Goal: Find specific page/section

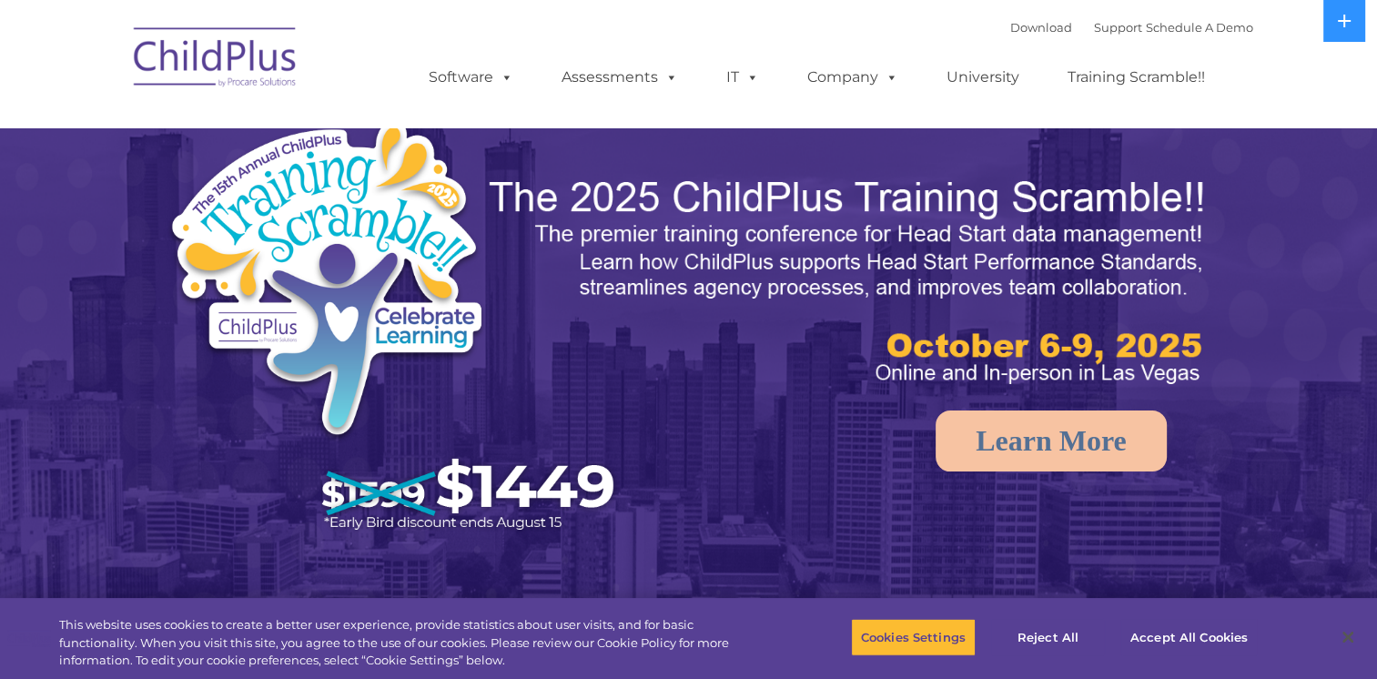
select select "MEDIUM"
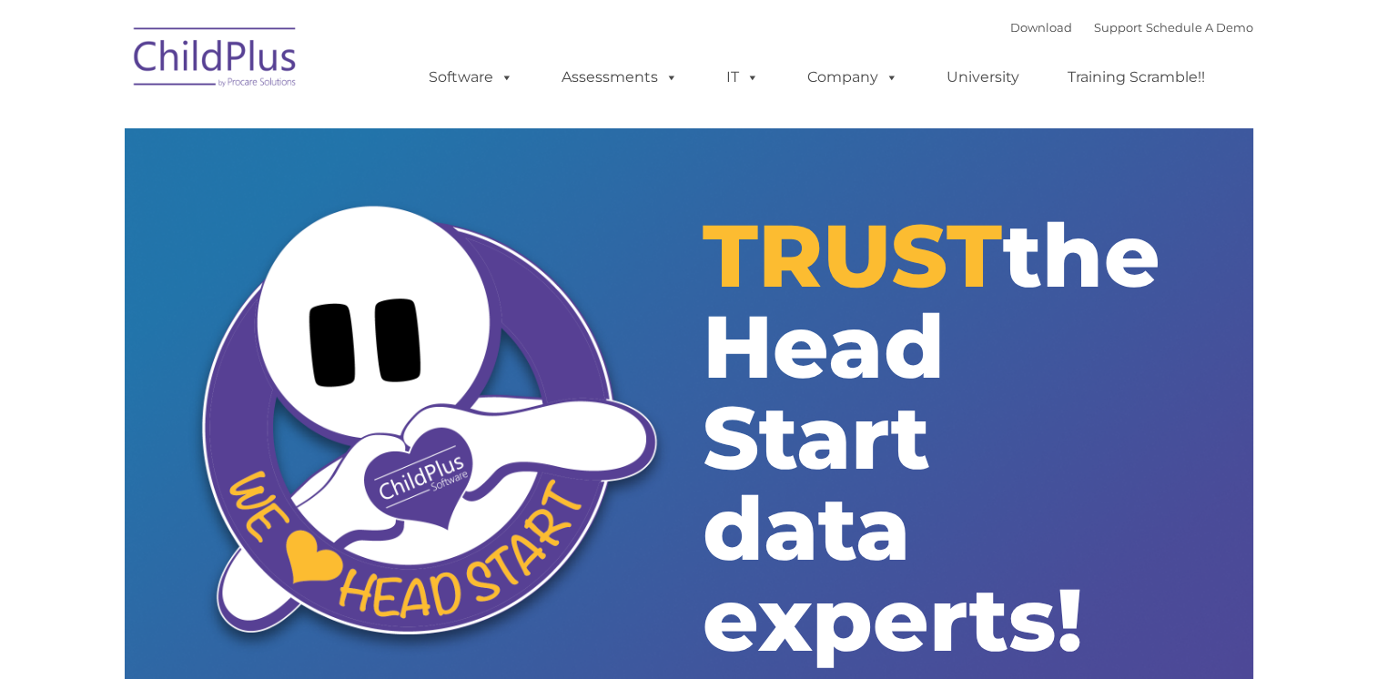
type input ""
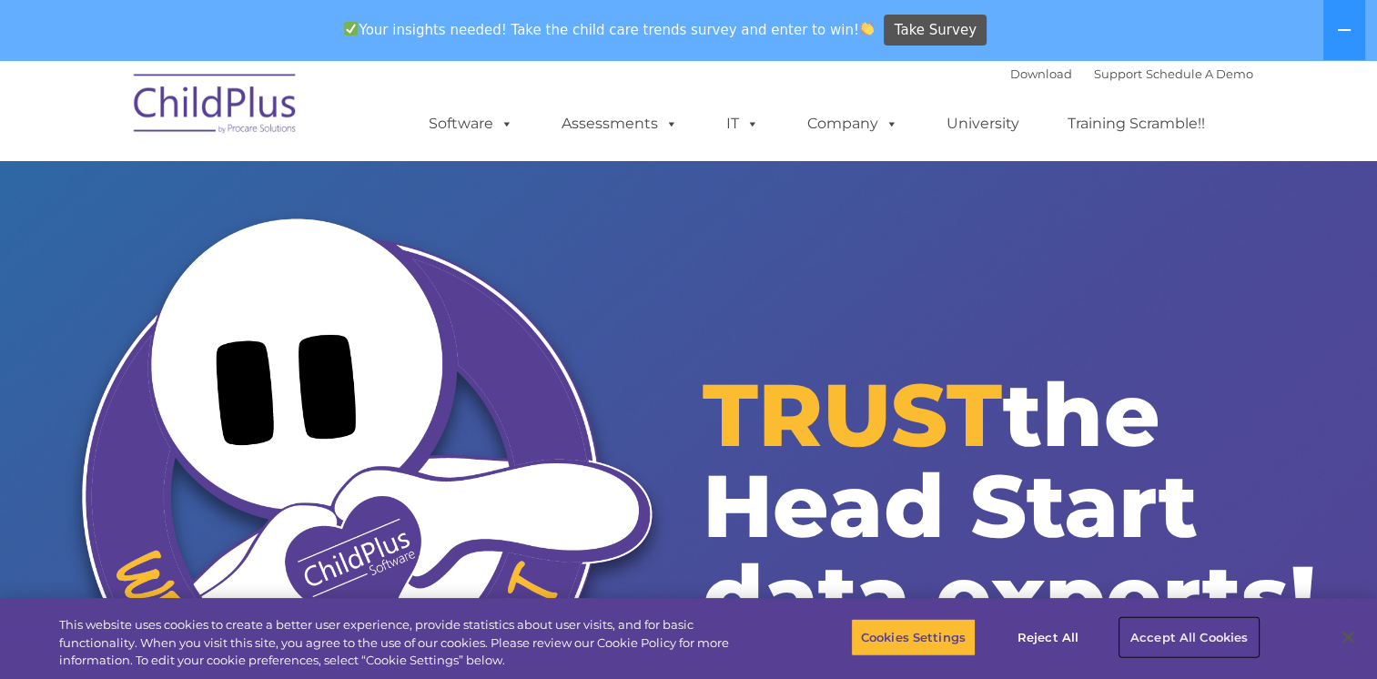
click at [1153, 634] on button "Accept All Cookies" at bounding box center [1189, 637] width 137 height 38
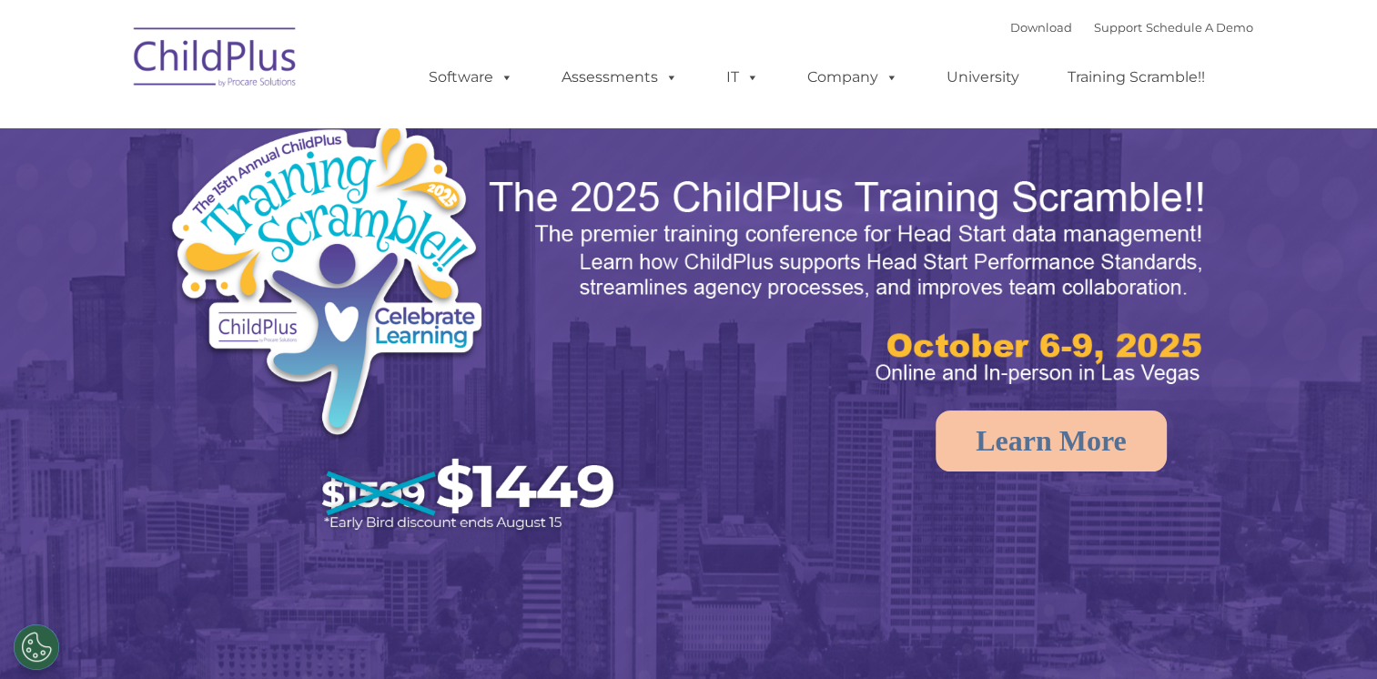
select select "MEDIUM"
